Goal: Ask a question

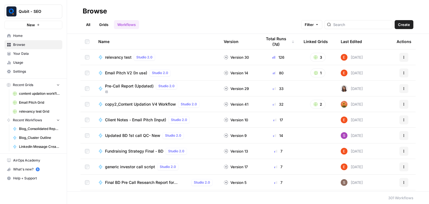
click at [194, 105] on span "Studio 2.0" at bounding box center [189, 104] width 16 height 5
click at [21, 33] on link "Home" at bounding box center [33, 35] width 58 height 9
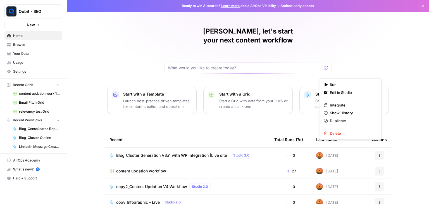
click at [379, 151] on button "Actions" at bounding box center [379, 155] width 9 height 9
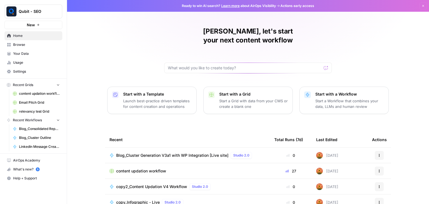
click at [234, 153] on span "Studio 2.0" at bounding box center [241, 155] width 16 height 5
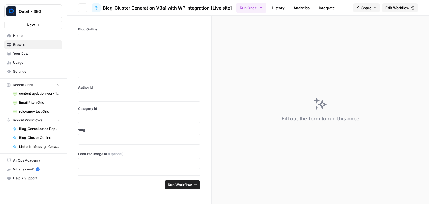
click at [395, 9] on span "Edit Workflow" at bounding box center [397, 8] width 24 height 6
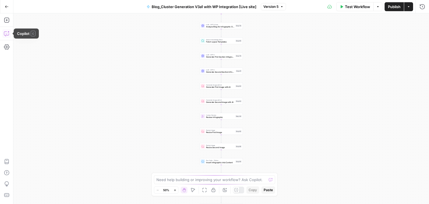
click at [4, 36] on icon "button" at bounding box center [7, 34] width 6 height 6
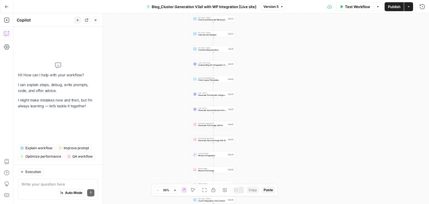
click at [156, 190] on body "Qubit - SEO New Home Browse Your Data Usage Settings Recent Grids content updat…" at bounding box center [214, 102] width 429 height 204
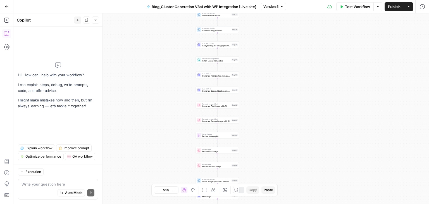
click at [160, 171] on div "Workflow Set Inputs Inputs Run Code · Python Prepare Blog Sections Step 17 Loop…" at bounding box center [220, 108] width 415 height 190
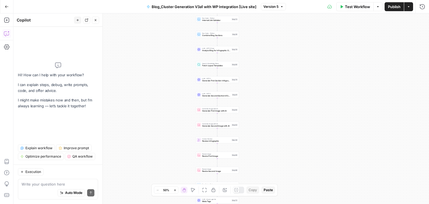
drag, startPoint x: 142, startPoint y: 108, endPoint x: 142, endPoint y: 121, distance: 13.4
click at [142, 121] on div "Workflow Set Inputs Inputs Run Code · Python Prepare Blog Sections Step 17 Loop…" at bounding box center [220, 108] width 415 height 190
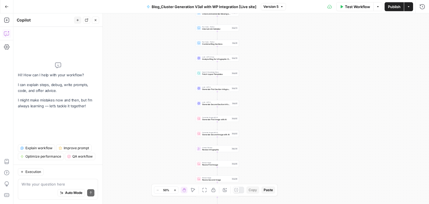
click at [22, 188] on div "Auto Mode Send" at bounding box center [58, 193] width 73 height 12
paste textarea "Hi, so I want a solution, basically a prompt for a step. So we have this workfl…"
type textarea "Hi, so I want a solution, basically a prompt for a step. So we have this workfl…"
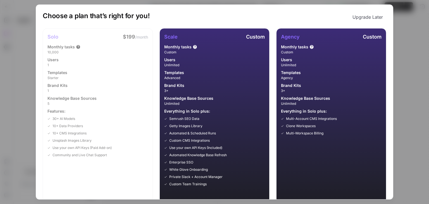
scroll to position [303, 0]
click at [421, 126] on div "Choose a plan that’s right for you! Upgrade Later Solo $199 /month Monthly task…" at bounding box center [214, 102] width 429 height 204
